Goal: Navigation & Orientation: Find specific page/section

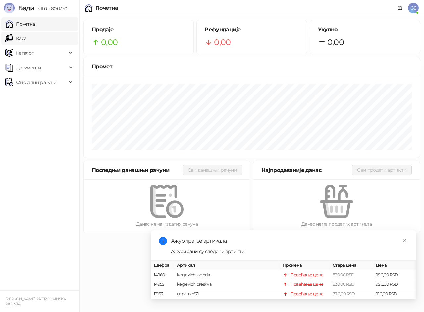
click at [17, 37] on link "Каса" at bounding box center [15, 38] width 21 height 13
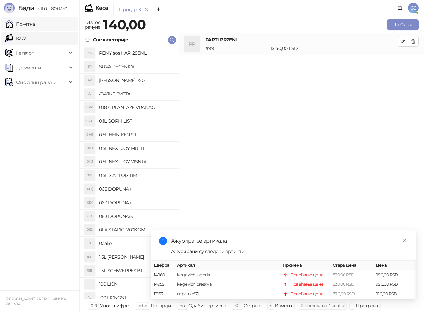
click at [23, 22] on link "Почетна" at bounding box center [20, 23] width 30 height 13
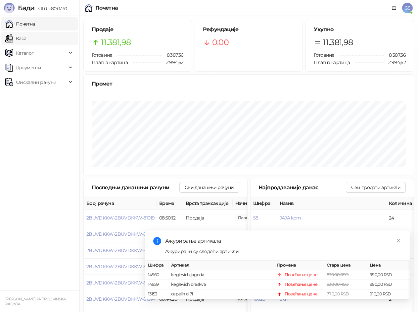
click at [21, 36] on link "Каса" at bounding box center [15, 38] width 21 height 13
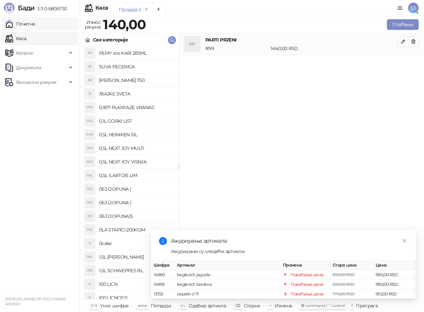
click at [26, 27] on link "Почетна" at bounding box center [20, 23] width 30 height 13
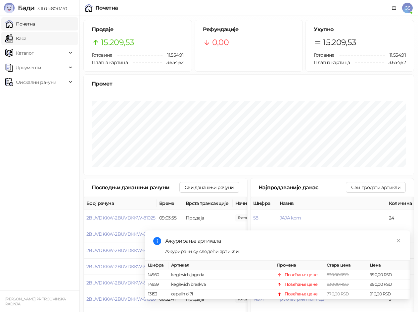
click at [26, 37] on link "Каса" at bounding box center [15, 38] width 21 height 13
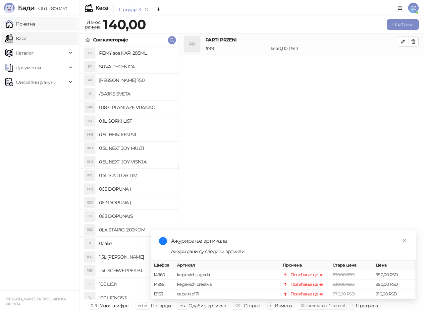
click at [35, 29] on link "Почетна" at bounding box center [20, 23] width 30 height 13
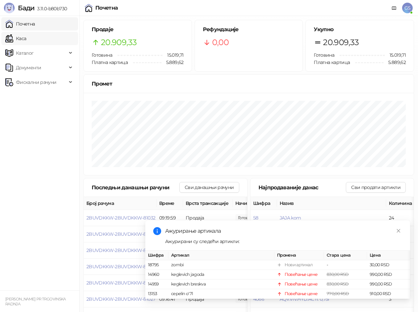
click at [26, 34] on link "Каса" at bounding box center [15, 38] width 21 height 13
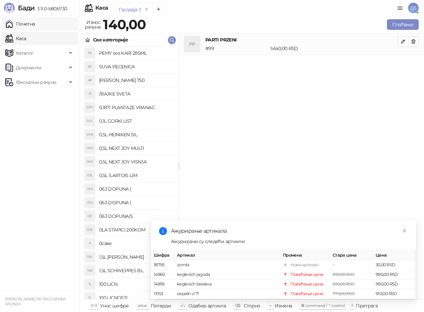
click at [35, 25] on link "Почетна" at bounding box center [20, 23] width 30 height 13
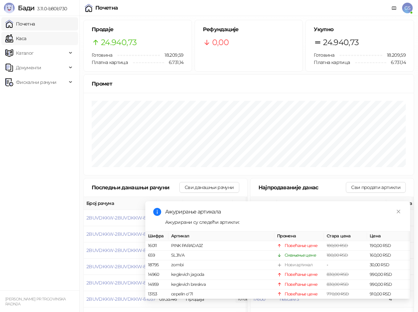
click at [26, 35] on link "Каса" at bounding box center [15, 38] width 21 height 13
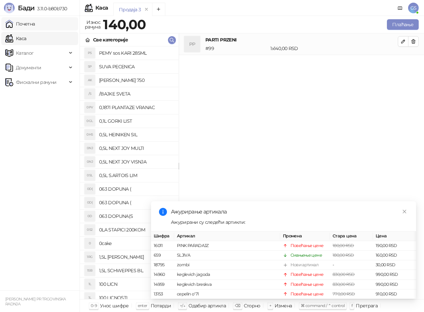
click at [33, 23] on link "Почетна" at bounding box center [20, 23] width 30 height 13
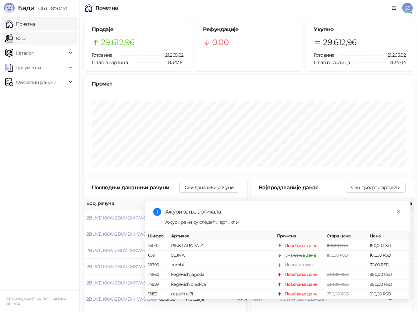
click at [26, 37] on link "Каса" at bounding box center [15, 38] width 21 height 13
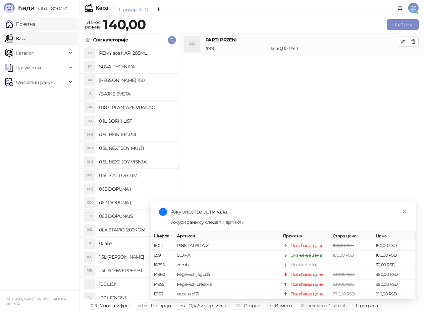
click at [35, 21] on link "Почетна" at bounding box center [20, 23] width 30 height 13
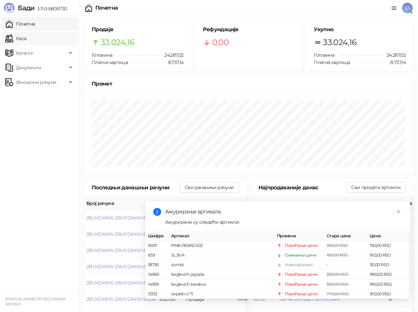
click at [26, 38] on link "Каса" at bounding box center [15, 38] width 21 height 13
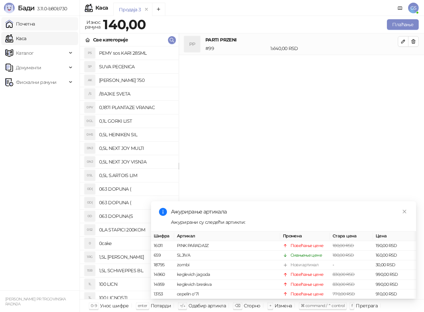
click at [34, 23] on link "Почетна" at bounding box center [20, 23] width 30 height 13
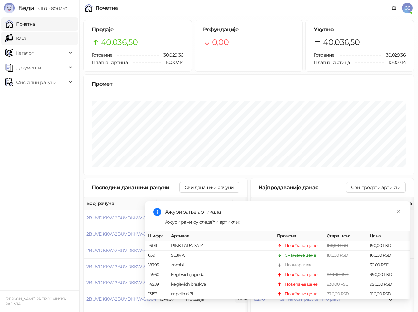
click at [25, 41] on link "Каса" at bounding box center [15, 38] width 21 height 13
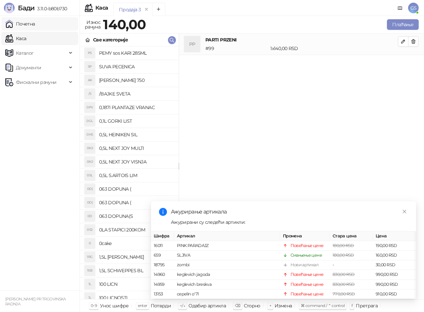
click at [33, 23] on link "Почетна" at bounding box center [20, 23] width 30 height 13
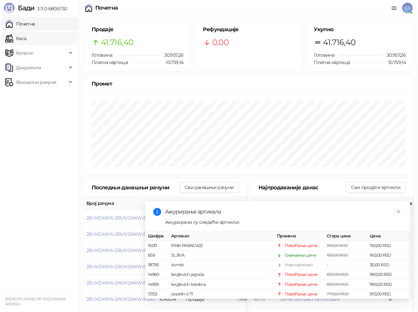
click at [26, 42] on link "Каса" at bounding box center [15, 38] width 21 height 13
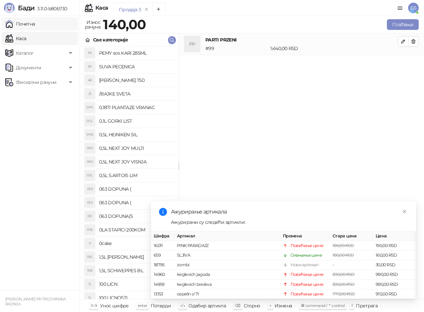
click at [35, 25] on link "Почетна" at bounding box center [20, 23] width 30 height 13
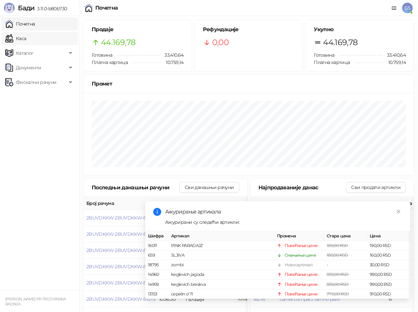
click at [23, 40] on link "Каса" at bounding box center [15, 38] width 21 height 13
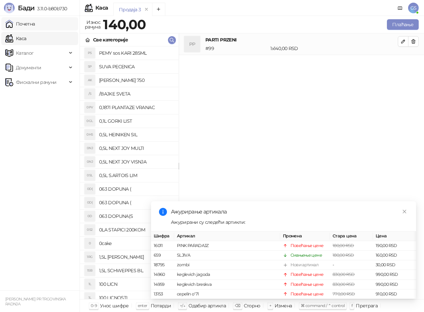
click at [32, 24] on link "Почетна" at bounding box center [20, 23] width 30 height 13
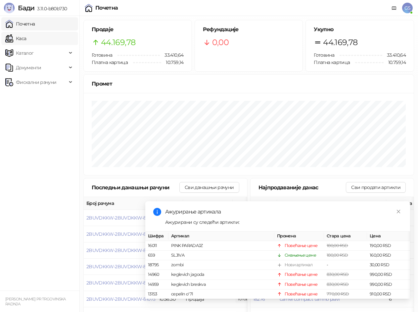
click at [26, 40] on link "Каса" at bounding box center [15, 38] width 21 height 13
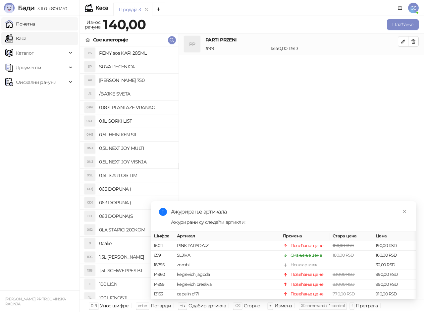
click at [35, 25] on link "Почетна" at bounding box center [20, 23] width 30 height 13
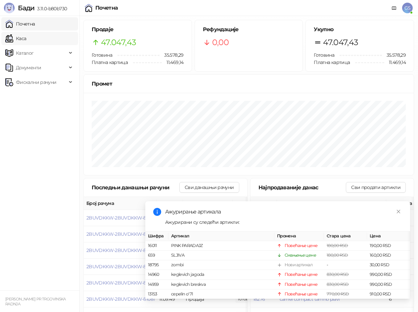
click at [26, 42] on link "Каса" at bounding box center [15, 38] width 21 height 13
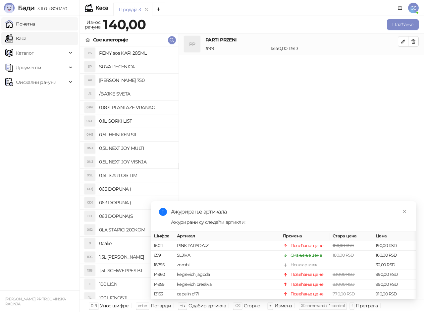
click at [35, 28] on link "Почетна" at bounding box center [20, 23] width 30 height 13
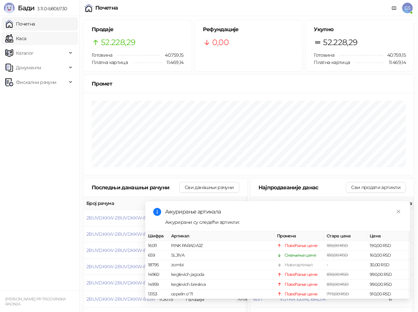
click at [26, 37] on link "Каса" at bounding box center [15, 38] width 21 height 13
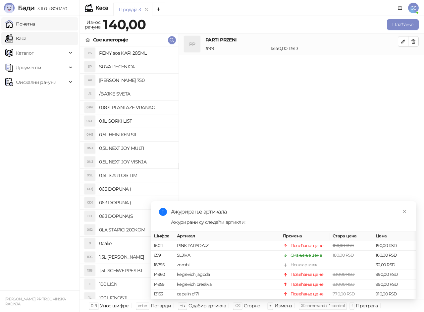
click at [35, 23] on link "Почетна" at bounding box center [20, 23] width 30 height 13
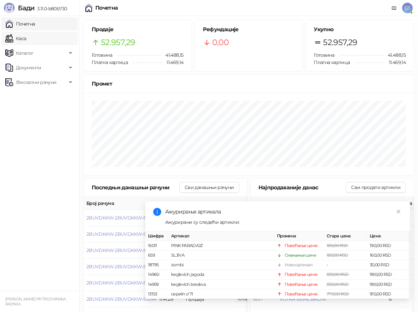
click at [11, 36] on link "Каса" at bounding box center [15, 38] width 21 height 13
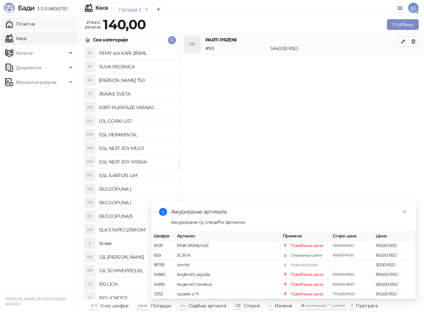
click at [35, 23] on link "Почетна" at bounding box center [20, 23] width 30 height 13
